Goal: Task Accomplishment & Management: Manage account settings

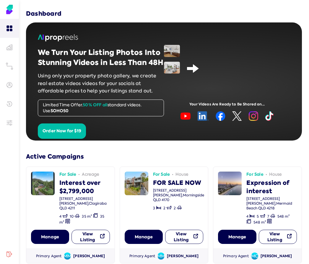
click at [115, 10] on div "Dashboard" at bounding box center [164, 9] width 276 height 18
click at [110, 10] on div "Dashboard" at bounding box center [164, 9] width 276 height 18
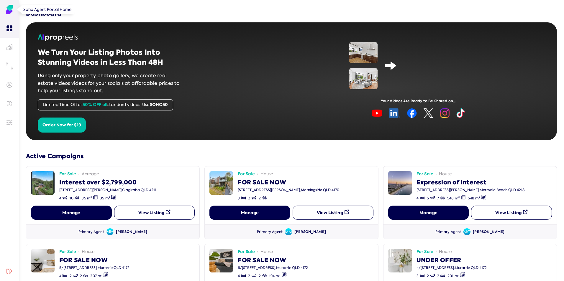
click at [13, 9] on img at bounding box center [9, 9] width 9 height 9
click at [9, 81] on link at bounding box center [9, 85] width 19 height 19
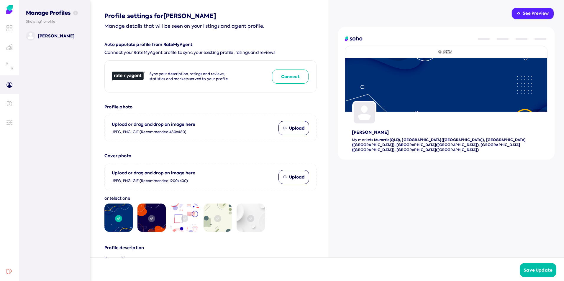
click at [291, 75] on button "Connect" at bounding box center [290, 77] width 37 height 14
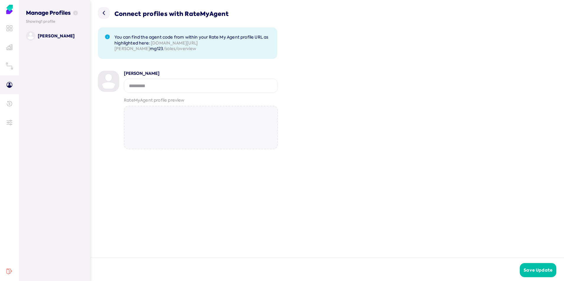
click at [184, 49] on p "You can find the agent code from within your Rate My Agent profile URL as highl…" at bounding box center [192, 43] width 156 height 17
click at [179, 45] on p "You can find the agent code from within your Rate My Agent profile URL as highl…" at bounding box center [192, 43] width 156 height 17
drag, startPoint x: 184, startPoint y: 50, endPoint x: 151, endPoint y: 41, distance: 34.3
click at [151, 41] on p "You can find the agent code from within your Rate My Agent profile URL as highl…" at bounding box center [192, 43] width 156 height 17
copy p "www.ratemyagent.com.au/real-estate-agent/john-williams- mg123 /sales/overview"
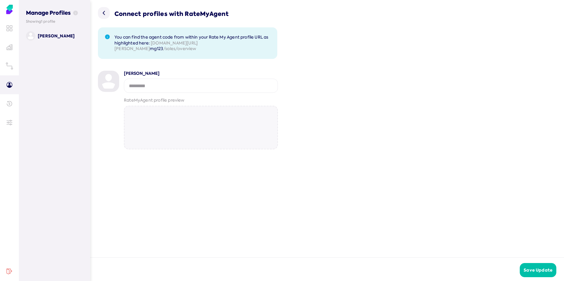
click at [108, 175] on div "Connect profiles with RateMyAgent You can find the agent code from within your …" at bounding box center [327, 129] width 473 height 258
click at [138, 89] on input "string" at bounding box center [201, 86] width 154 height 14
click at [11, 107] on link at bounding box center [9, 103] width 19 height 19
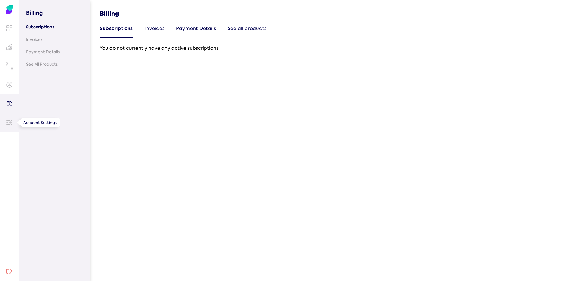
click at [8, 123] on icon at bounding box center [9, 123] width 6 height 6
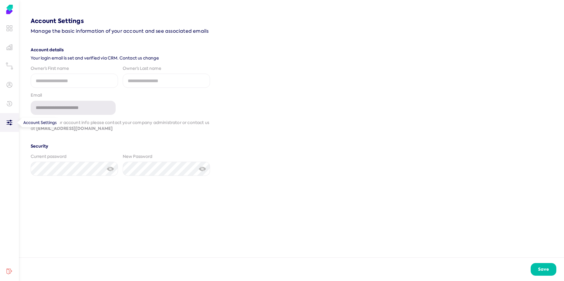
click at [8, 123] on icon at bounding box center [8, 122] width 1 height 1
drag, startPoint x: 55, startPoint y: 95, endPoint x: 52, endPoint y: 102, distance: 6.9
click at [55, 95] on div "Email" at bounding box center [73, 96] width 85 height 6
click at [8, 70] on link at bounding box center [9, 66] width 19 height 19
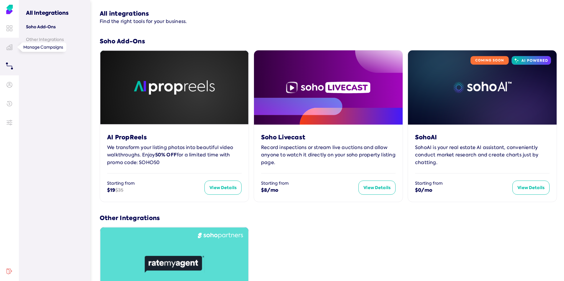
click at [12, 49] on icon at bounding box center [9, 47] width 6 height 6
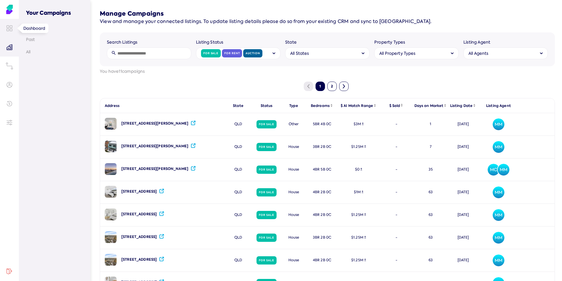
click at [11, 30] on icon at bounding box center [9, 28] width 6 height 6
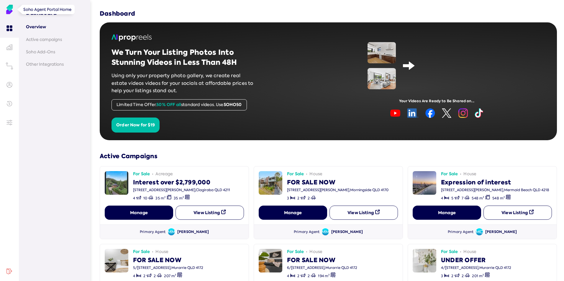
click at [10, 8] on img at bounding box center [9, 9] width 9 height 9
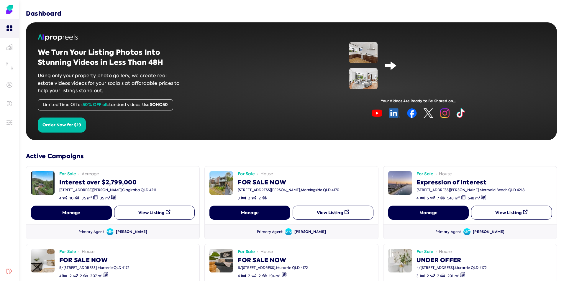
click at [32, 14] on h3 "Dashboard" at bounding box center [43, 13] width 35 height 8
click at [34, 13] on h3 "Dashboard" at bounding box center [43, 13] width 35 height 8
click at [35, 12] on h3 "Dashboard" at bounding box center [43, 13] width 35 height 8
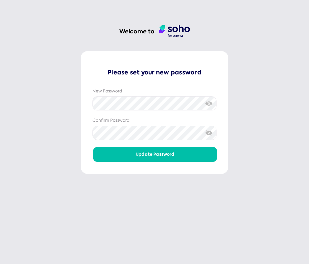
click at [191, 206] on div "Welcome to Please set your new password New Password Confirm Password Update pa…" at bounding box center [154, 132] width 309 height 264
click at [209, 102] on img at bounding box center [208, 103] width 7 height 6
click at [90, 104] on div "Please set your new password New Password Confirm Password Update password" at bounding box center [155, 112] width 148 height 123
click at [153, 155] on button "Update password" at bounding box center [155, 154] width 124 height 14
